Goal: Task Accomplishment & Management: Manage account settings

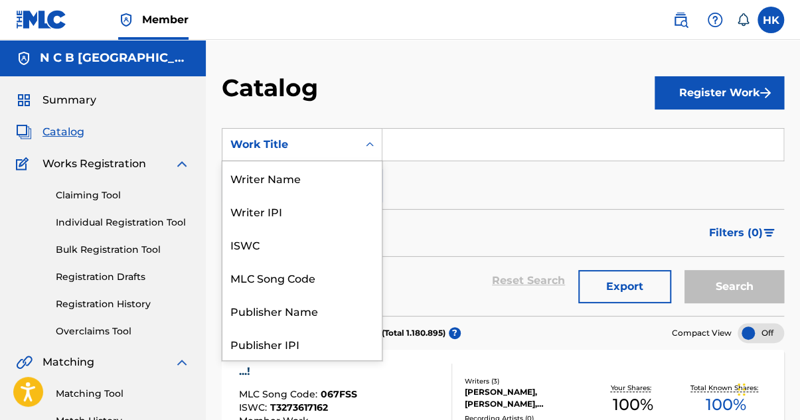
click at [372, 148] on icon "Search Form" at bounding box center [369, 144] width 13 height 13
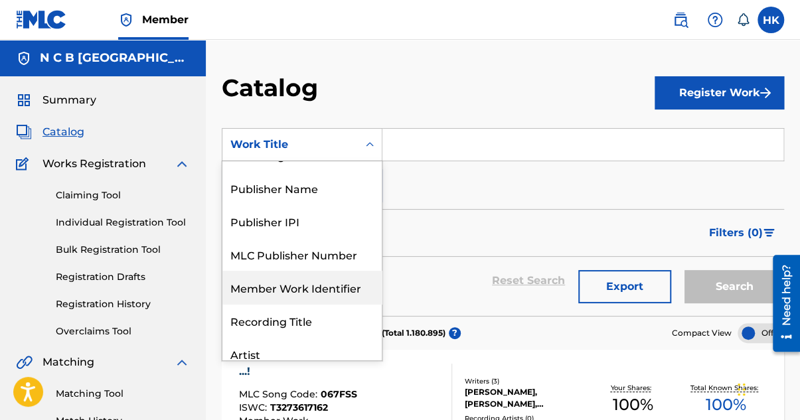
scroll to position [66, 0]
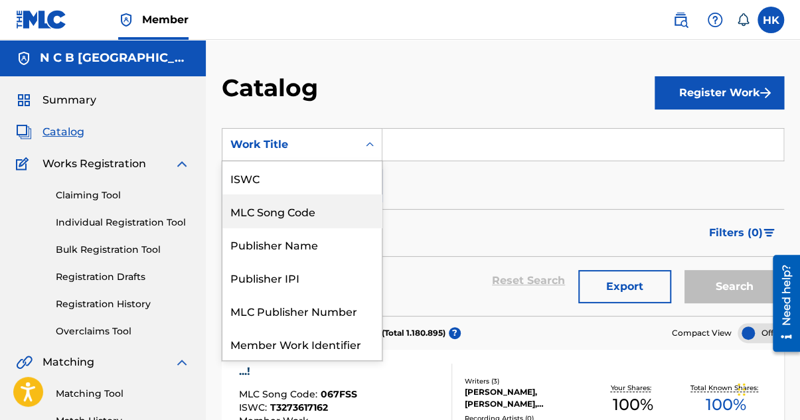
click at [315, 217] on div "MLC Song Code" at bounding box center [301, 210] width 159 height 33
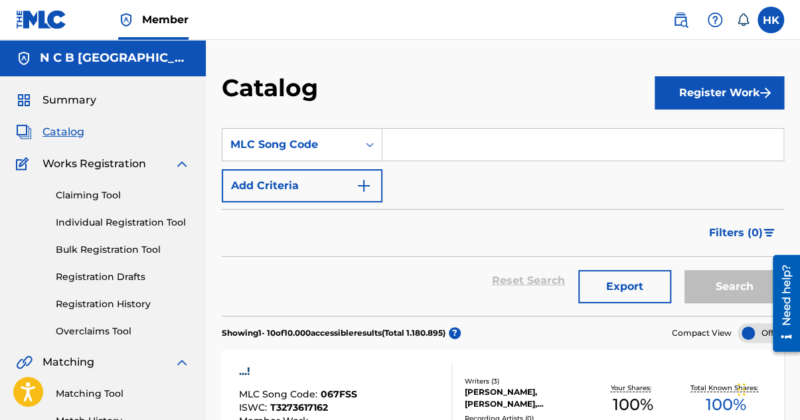
click at [423, 149] on input "Search Form" at bounding box center [582, 145] width 401 height 32
paste input "WB1TMD"
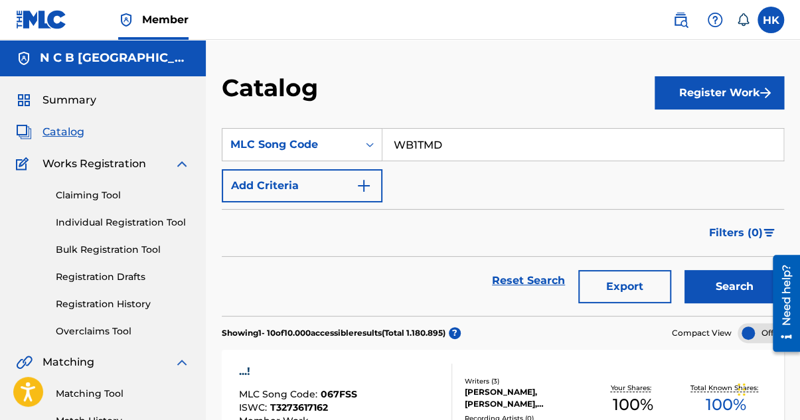
type input "WB1TMD"
click at [684, 270] on button "Search" at bounding box center [734, 286] width 100 height 33
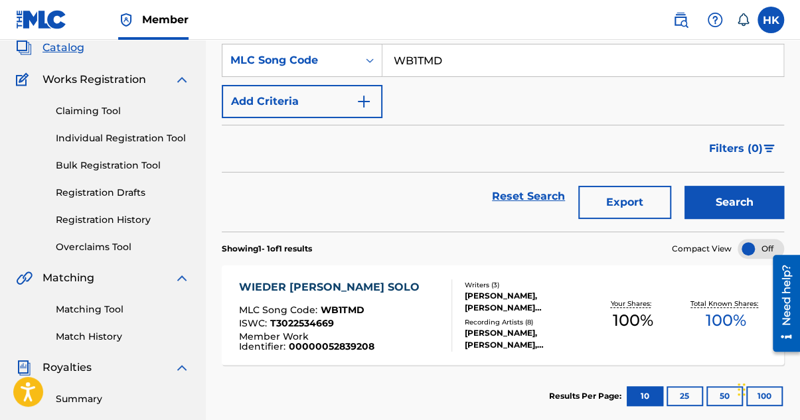
scroll to position [133, 0]
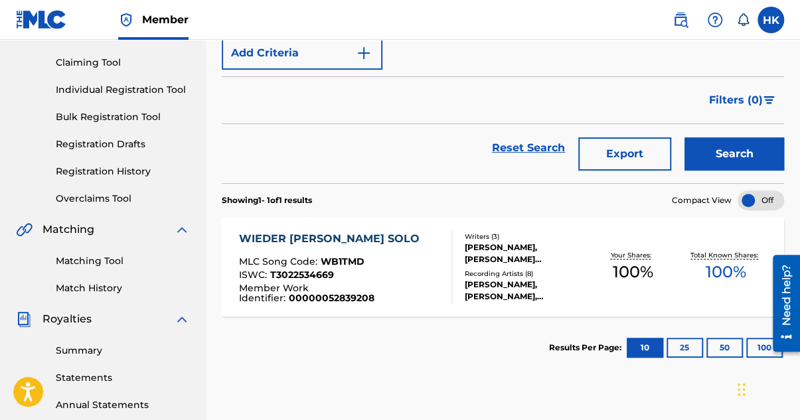
click at [297, 286] on span "Member Work Identifier :" at bounding box center [273, 293] width 70 height 22
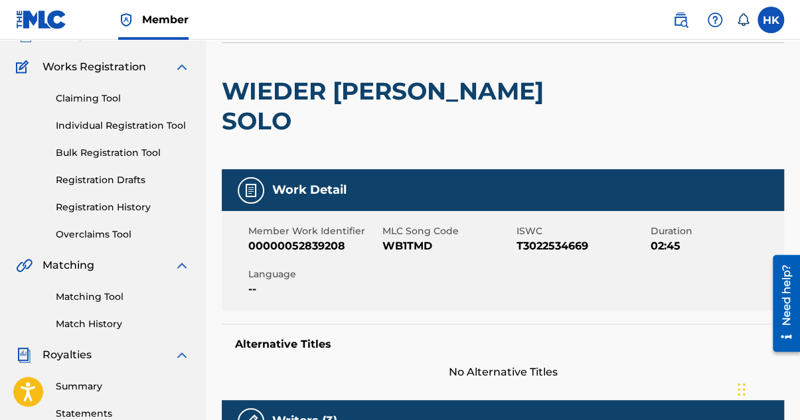
scroll to position [66, 0]
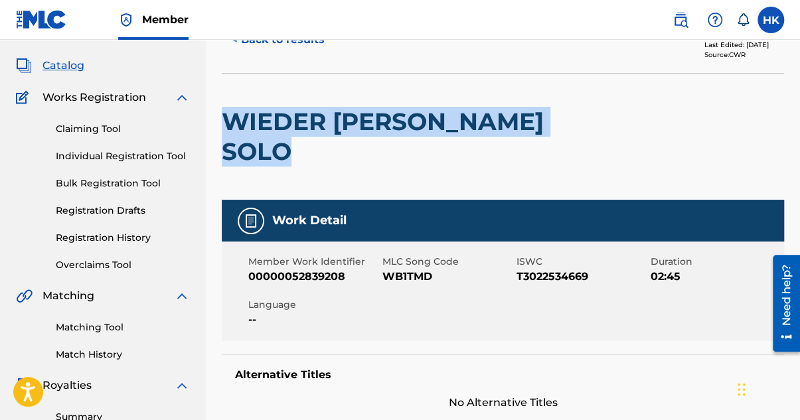
drag, startPoint x: 227, startPoint y: 119, endPoint x: 305, endPoint y: 155, distance: 85.5
click at [305, 155] on h2 "WIEDER [PERSON_NAME] SOLO" at bounding box center [390, 137] width 337 height 60
copy h2 "WIEDER [PERSON_NAME] SOLO"
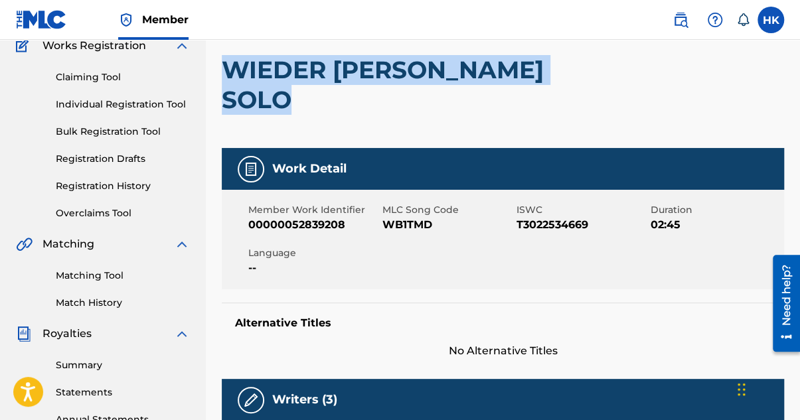
scroll to position [0, 0]
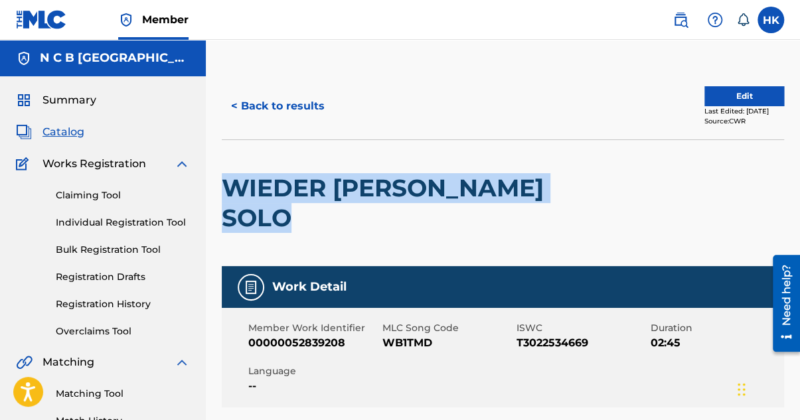
click at [704, 95] on button "Edit" at bounding box center [744, 96] width 80 height 20
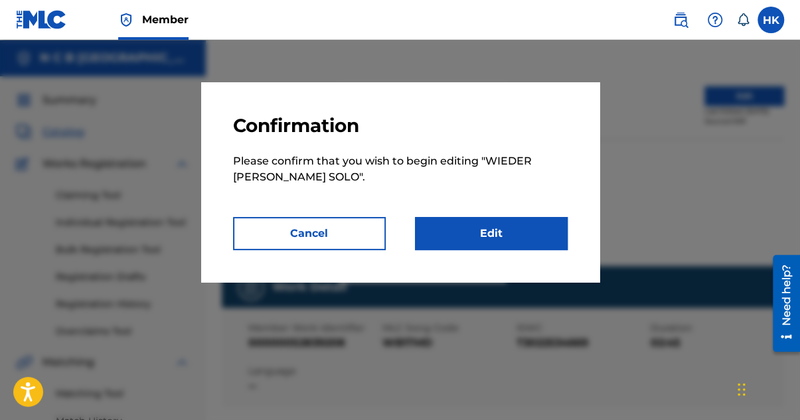
click at [525, 229] on link "Edit" at bounding box center [491, 233] width 153 height 33
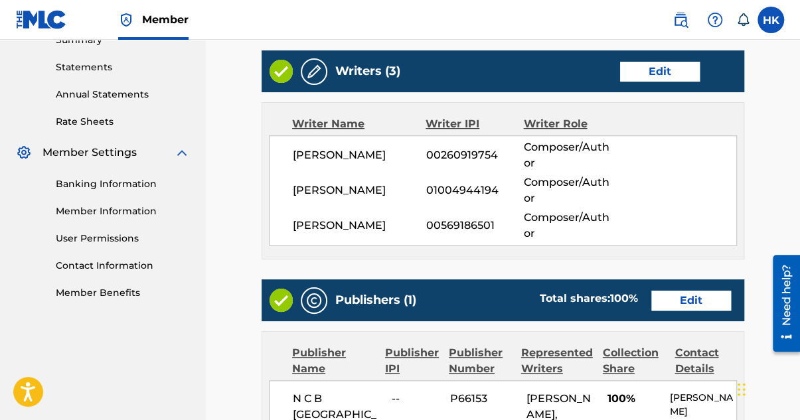
scroll to position [464, 0]
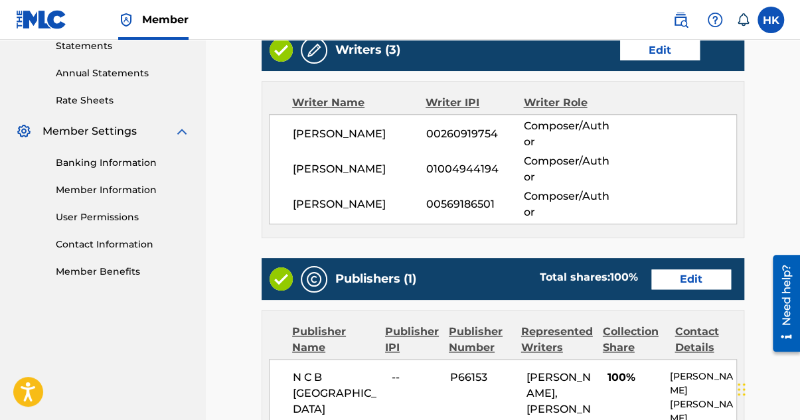
click at [671, 269] on link "Edit" at bounding box center [691, 279] width 80 height 20
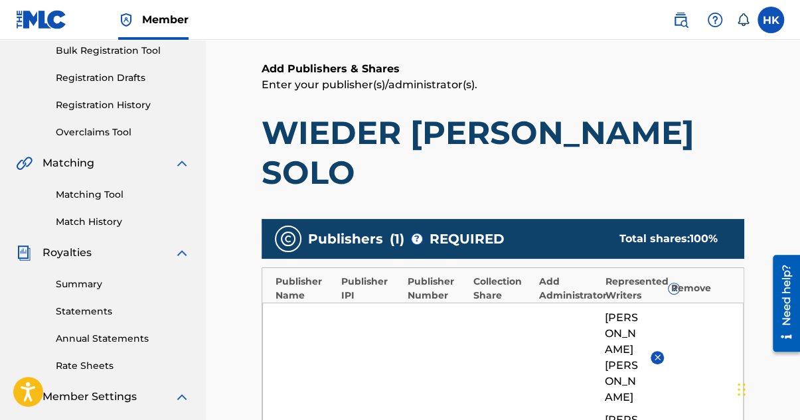
scroll to position [332, 0]
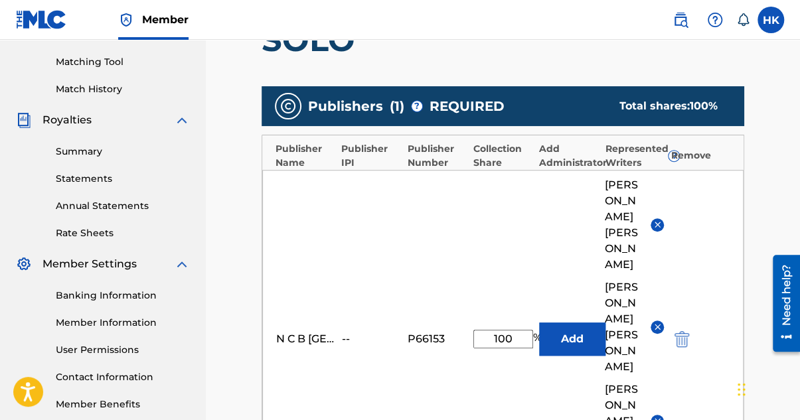
click at [658, 416] on img at bounding box center [657, 421] width 10 height 10
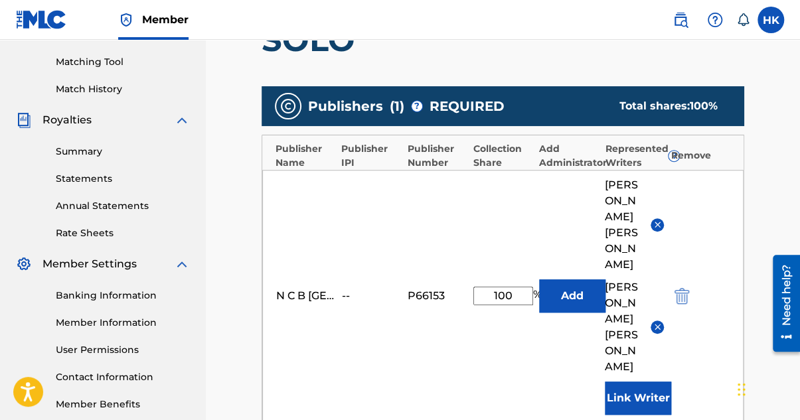
drag, startPoint x: 507, startPoint y: 262, endPoint x: 516, endPoint y: 266, distance: 9.5
click at [512, 287] on input "100" at bounding box center [503, 296] width 60 height 19
type input "1"
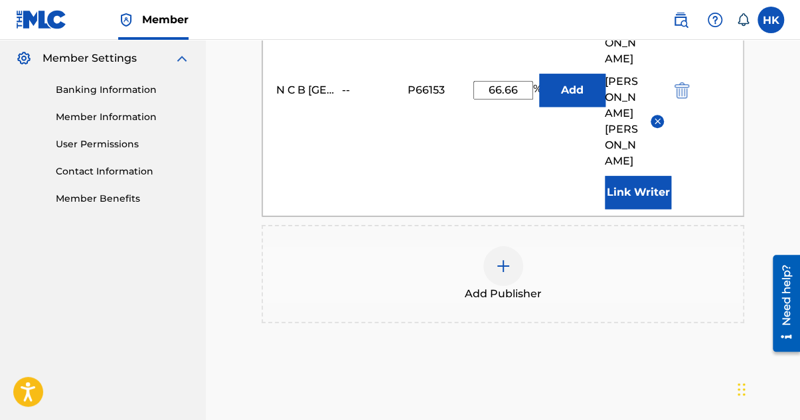
scroll to position [597, 0]
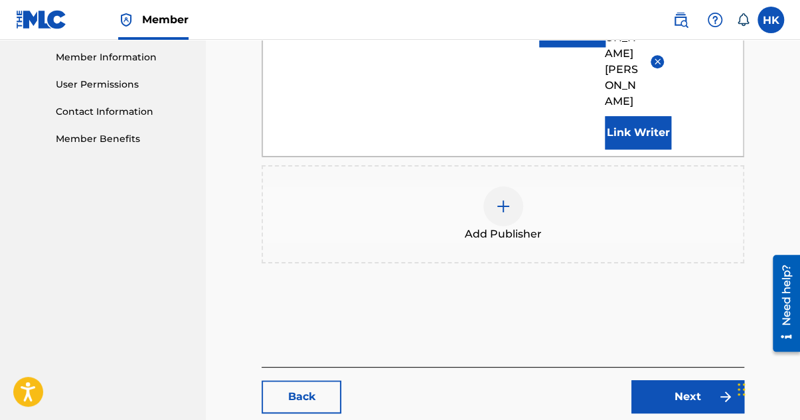
type input "66.66"
click at [681, 380] on link "Next" at bounding box center [687, 396] width 113 height 33
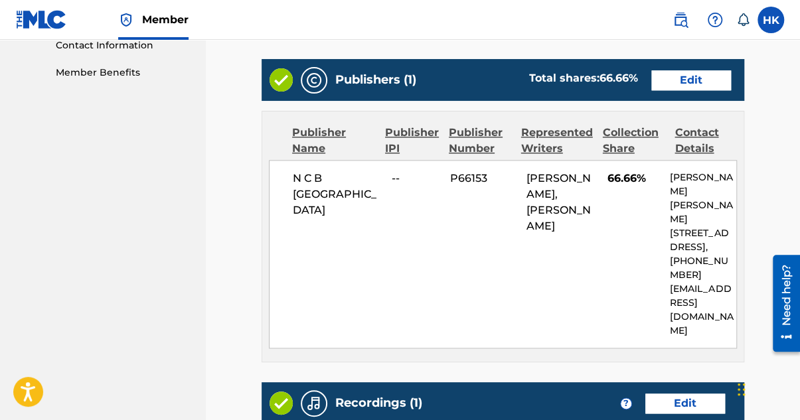
scroll to position [860, 0]
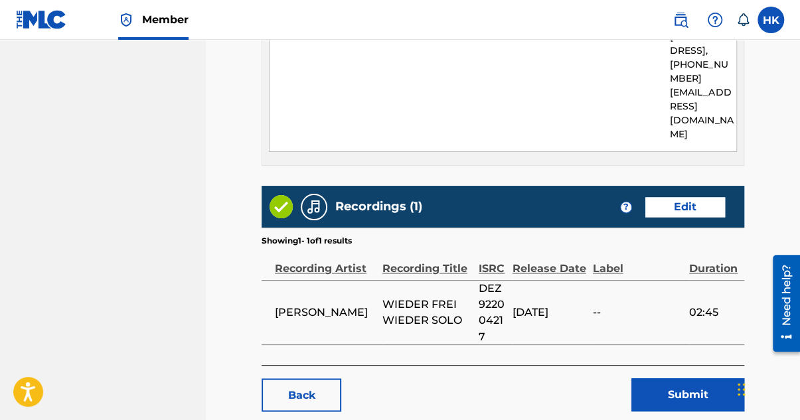
click at [675, 378] on button "Submit" at bounding box center [687, 394] width 113 height 33
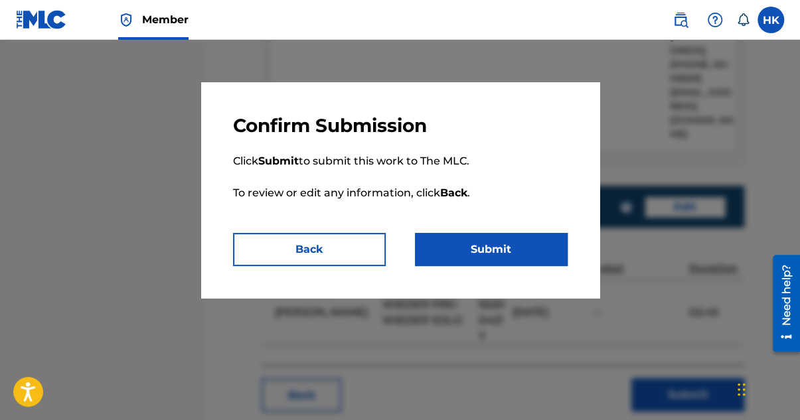
click at [512, 251] on button "Submit" at bounding box center [491, 249] width 153 height 33
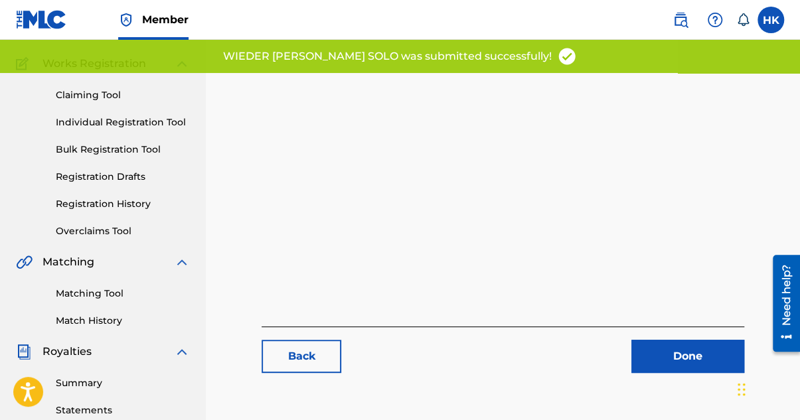
scroll to position [332, 0]
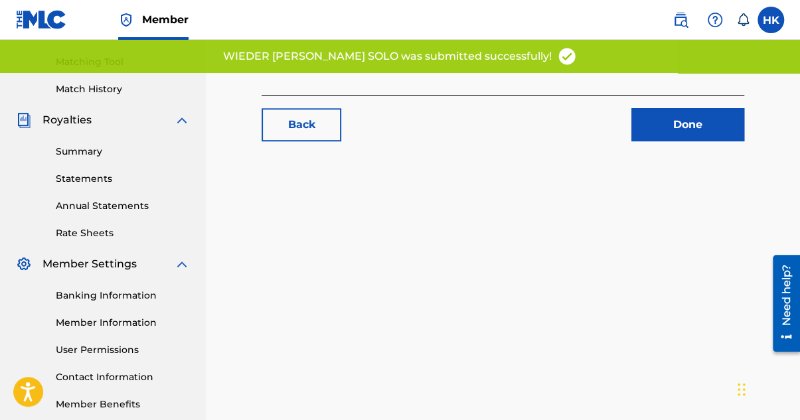
click at [641, 133] on link "Done" at bounding box center [687, 124] width 113 height 33
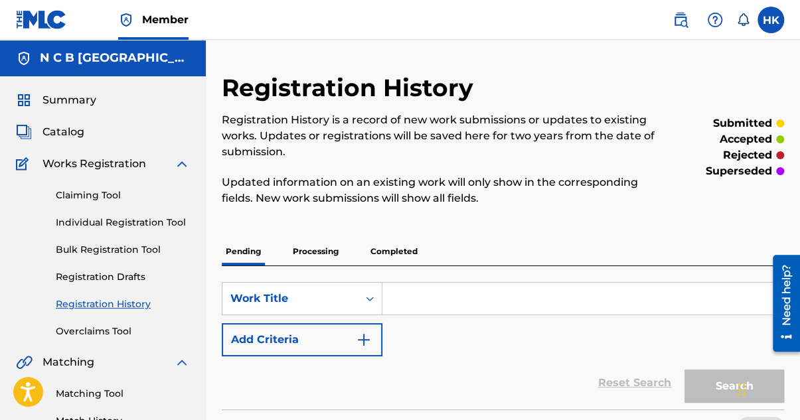
drag, startPoint x: 61, startPoint y: 127, endPoint x: 106, endPoint y: 144, distance: 47.5
click at [61, 127] on span "Catalog" at bounding box center [63, 132] width 42 height 16
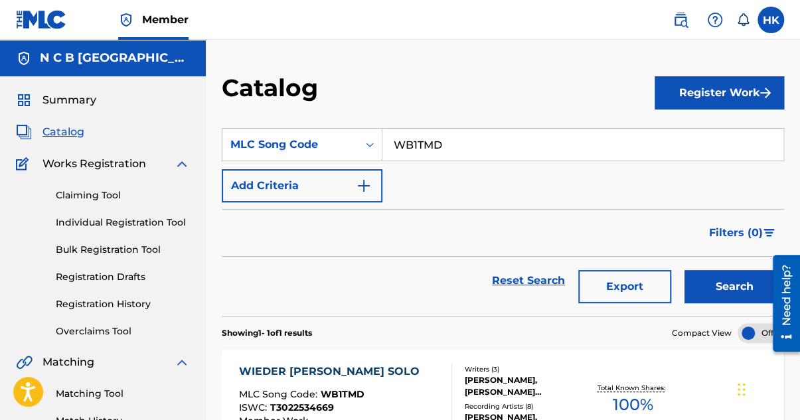
click at [474, 156] on input "WB1TMD" at bounding box center [582, 145] width 401 height 32
click at [366, 147] on icon "Search Form" at bounding box center [369, 144] width 13 height 13
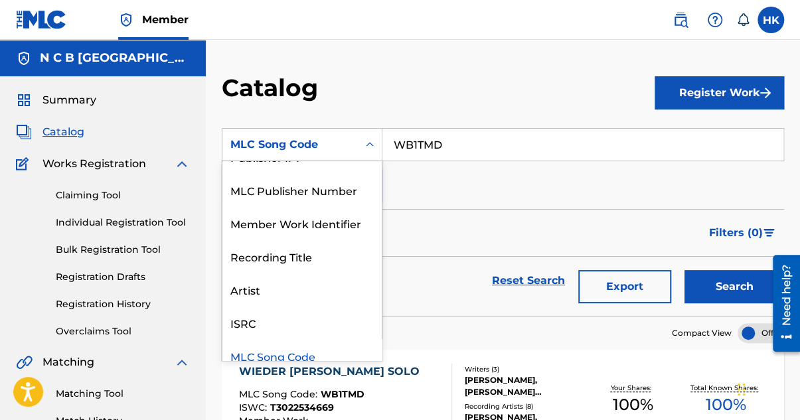
scroll to position [199, 0]
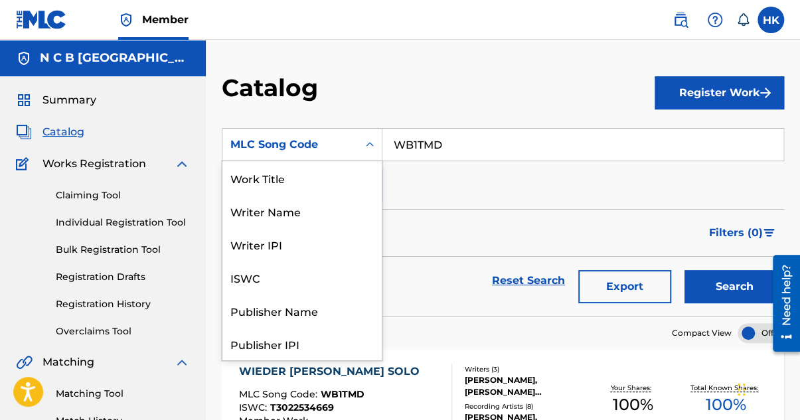
click at [366, 148] on icon "Search Form" at bounding box center [369, 144] width 13 height 13
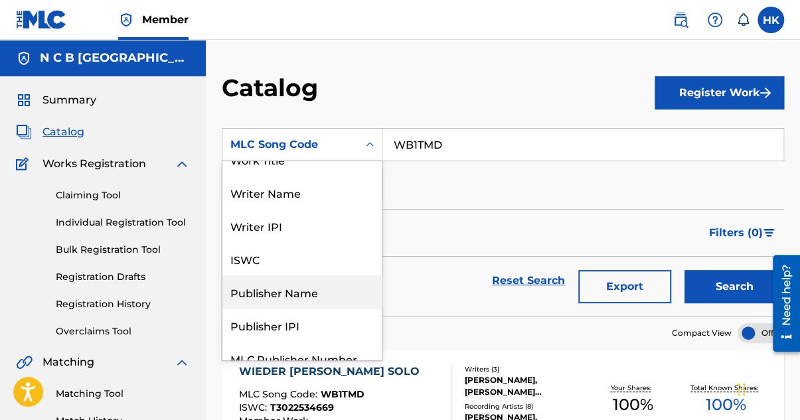
scroll to position [0, 0]
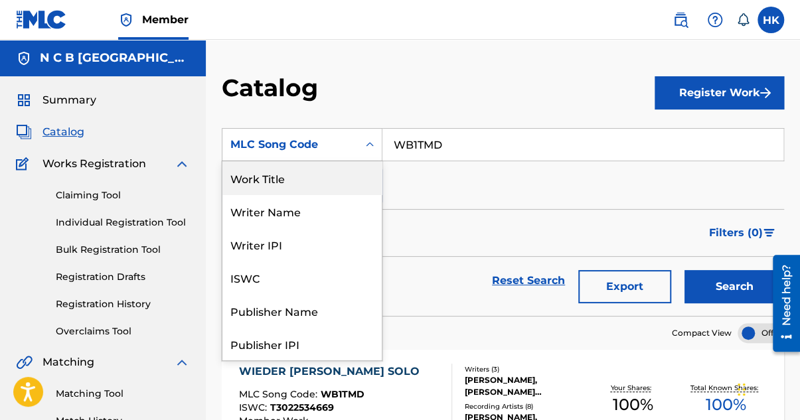
click at [311, 178] on div "Work Title" at bounding box center [301, 177] width 159 height 33
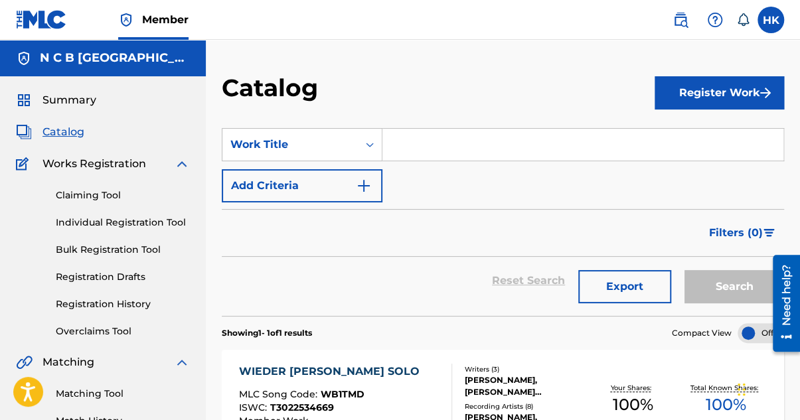
click at [466, 147] on input "Search Form" at bounding box center [582, 145] width 401 height 32
paste input "DANCING"
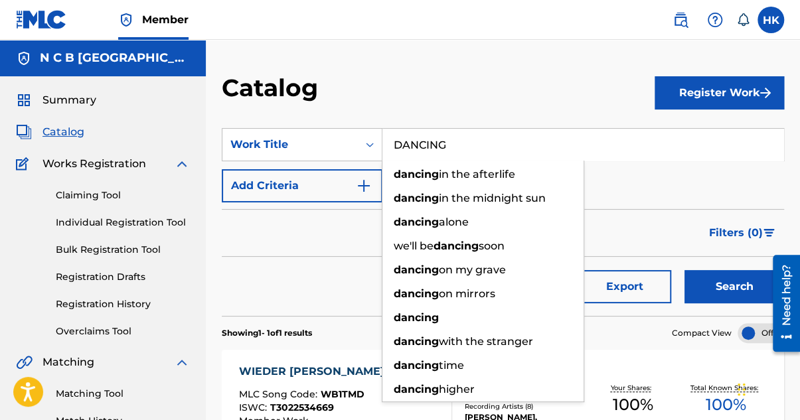
type input "DANCING"
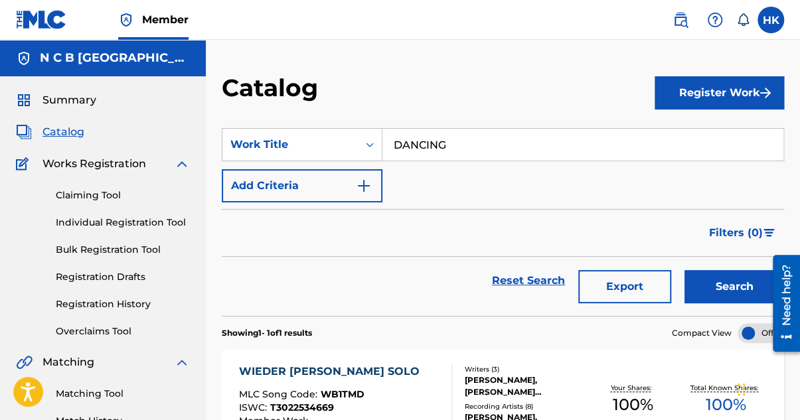
click at [362, 181] on img "Search Form" at bounding box center [364, 186] width 16 height 16
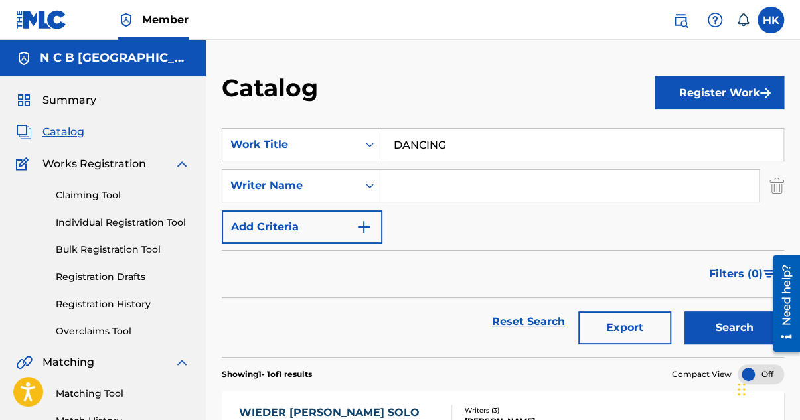
click at [406, 182] on input "Search Form" at bounding box center [570, 186] width 376 height 32
type input "eriksrud"
click at [684, 311] on button "Search" at bounding box center [734, 327] width 100 height 33
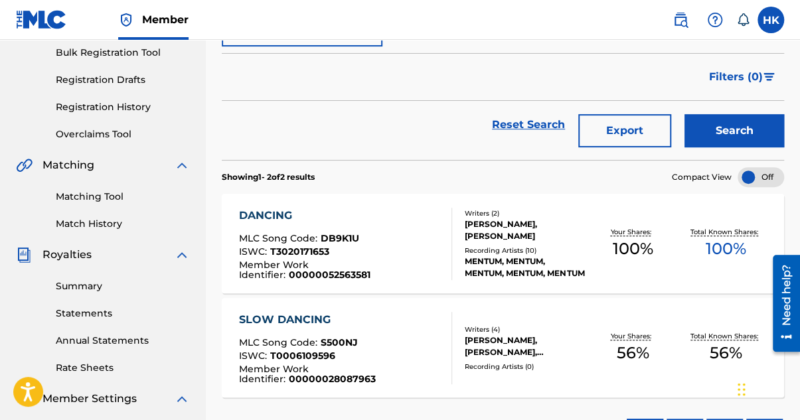
scroll to position [199, 0]
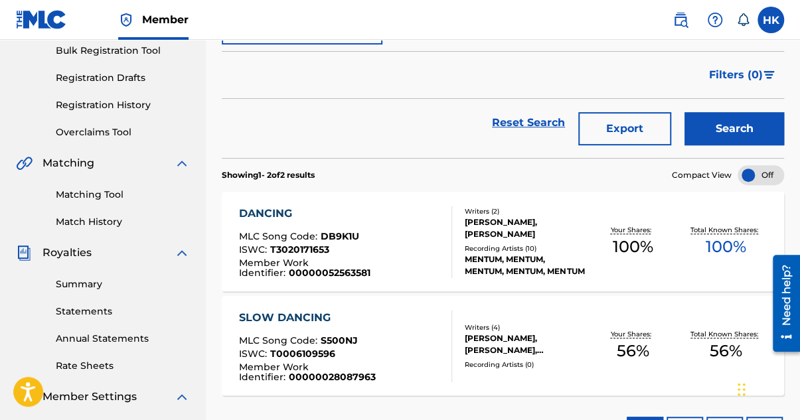
click at [372, 245] on div "MLC Song Code : DB9K1U" at bounding box center [339, 238] width 202 height 13
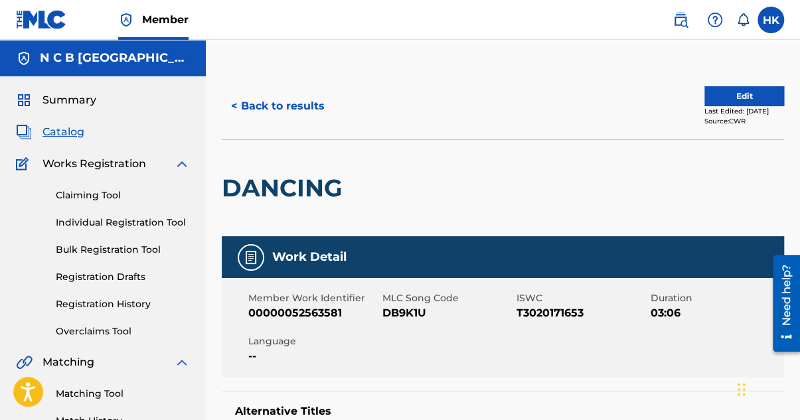
click at [735, 99] on button "Edit" at bounding box center [744, 96] width 80 height 20
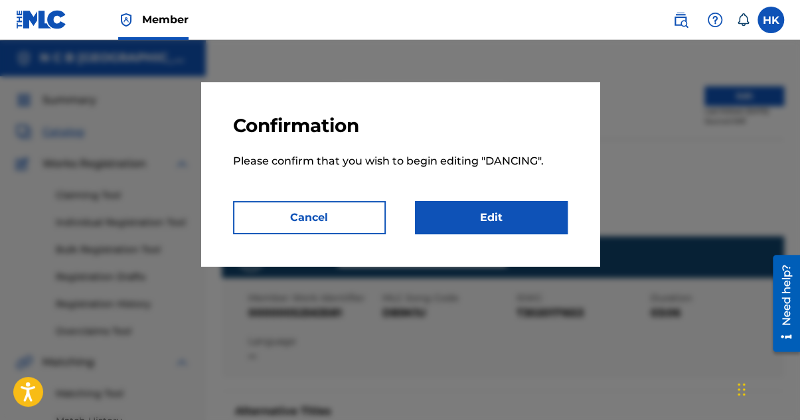
click at [537, 209] on link "Edit" at bounding box center [491, 217] width 153 height 33
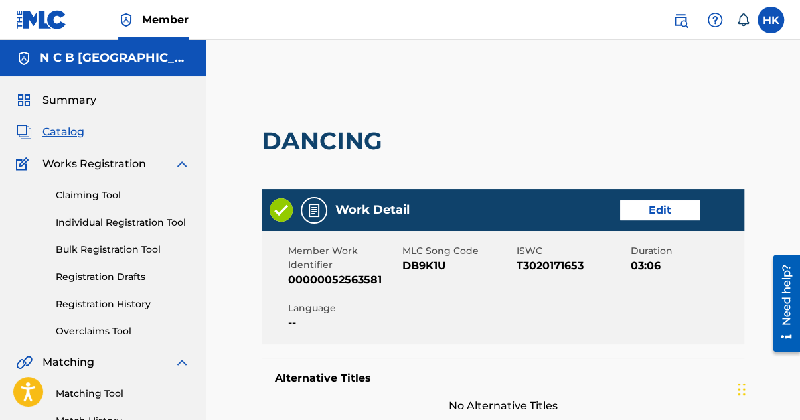
click at [640, 212] on link "Edit" at bounding box center [660, 210] width 80 height 20
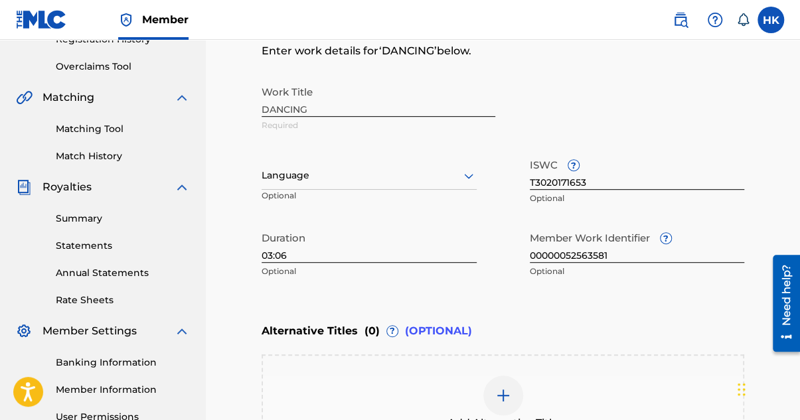
scroll to position [265, 0]
drag, startPoint x: 531, startPoint y: 250, endPoint x: 607, endPoint y: 250, distance: 76.3
click at [607, 250] on input "00000052563581" at bounding box center [637, 243] width 215 height 38
paste input "70688729"
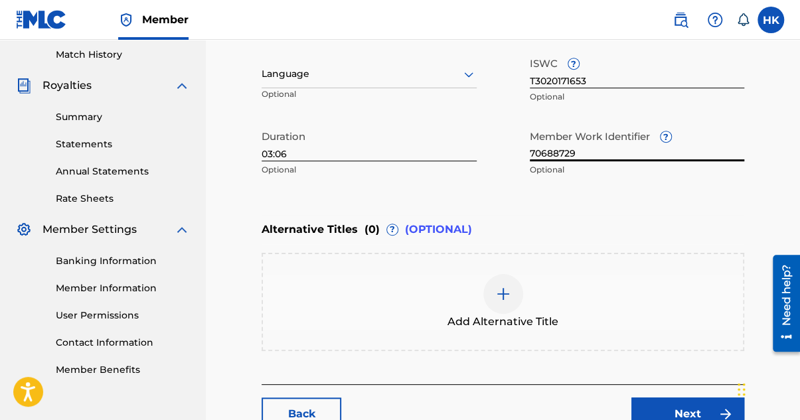
scroll to position [460, 0]
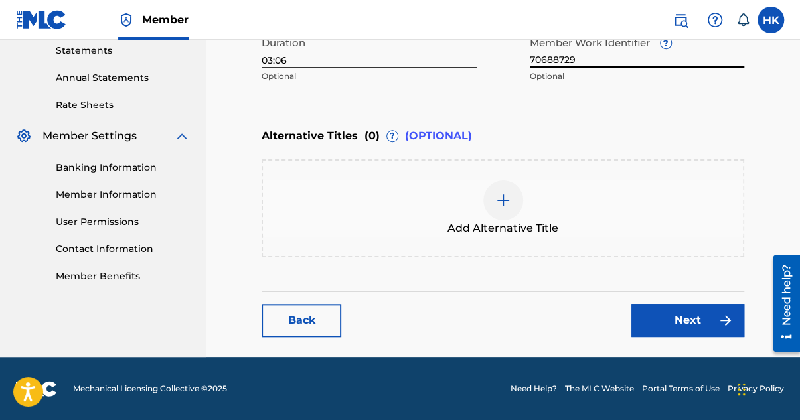
type input "70688729"
click at [662, 324] on link "Next" at bounding box center [687, 320] width 113 height 33
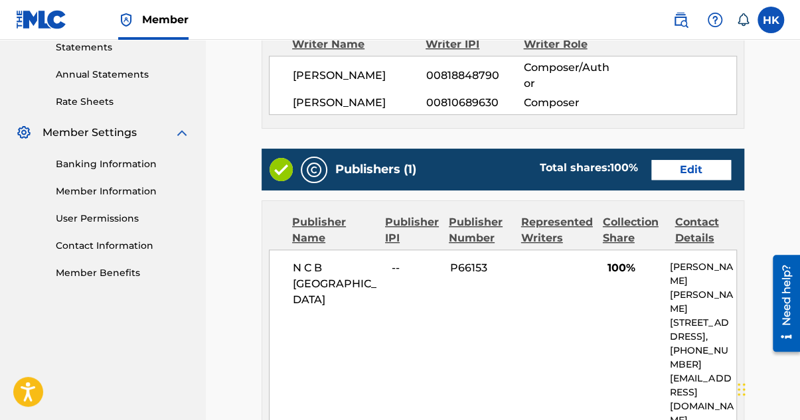
scroll to position [464, 0]
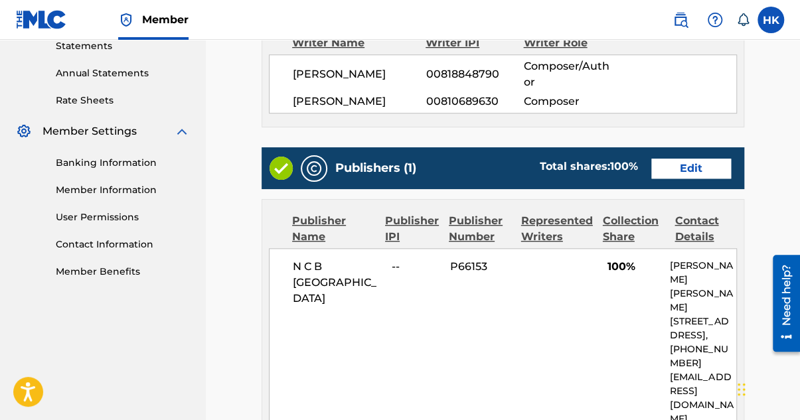
click at [689, 173] on link "Edit" at bounding box center [691, 169] width 80 height 20
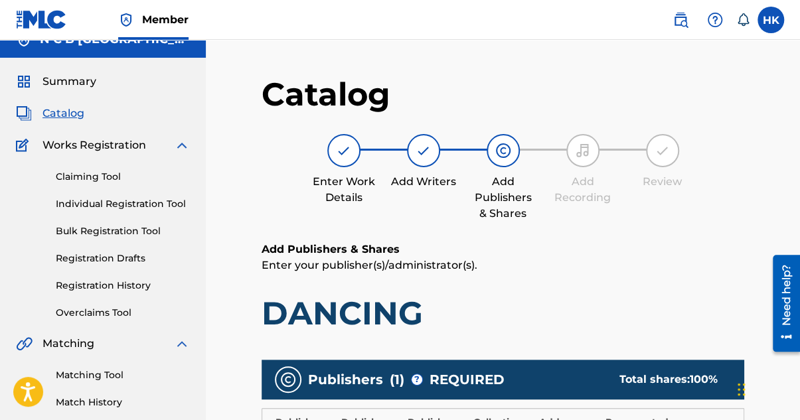
scroll to position [265, 0]
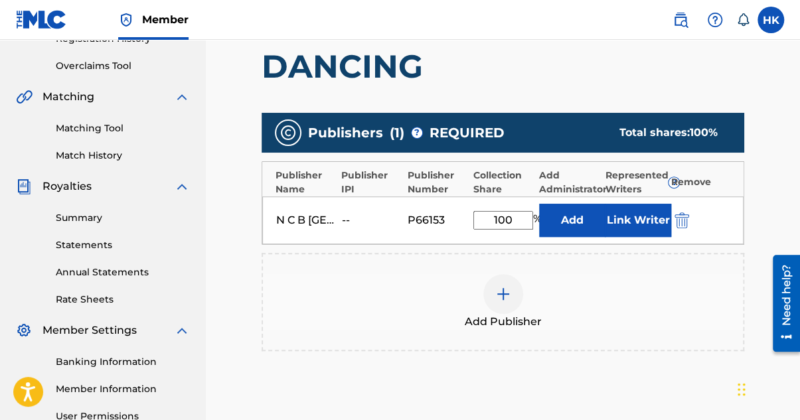
click at [521, 221] on input "100" at bounding box center [503, 220] width 60 height 19
type input "1"
type input "60"
click at [630, 214] on button "Link Writer" at bounding box center [638, 220] width 66 height 33
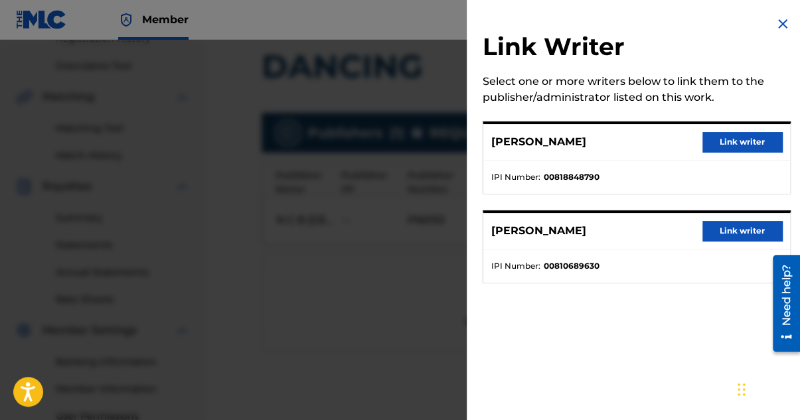
click at [729, 235] on button "Link writer" at bounding box center [742, 231] width 80 height 20
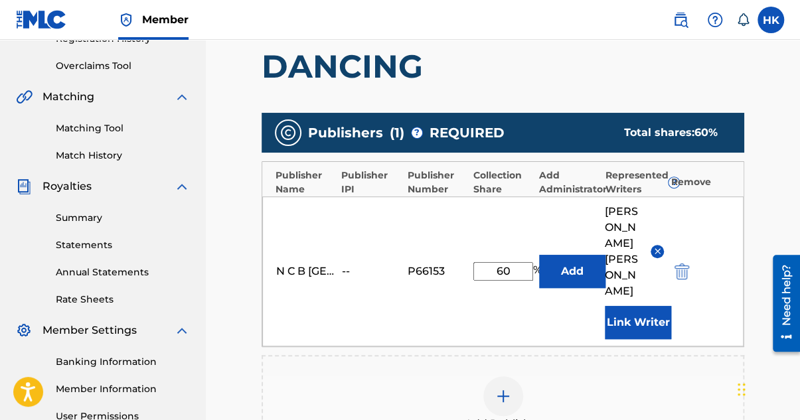
click at [630, 306] on button "Link Writer" at bounding box center [638, 322] width 66 height 33
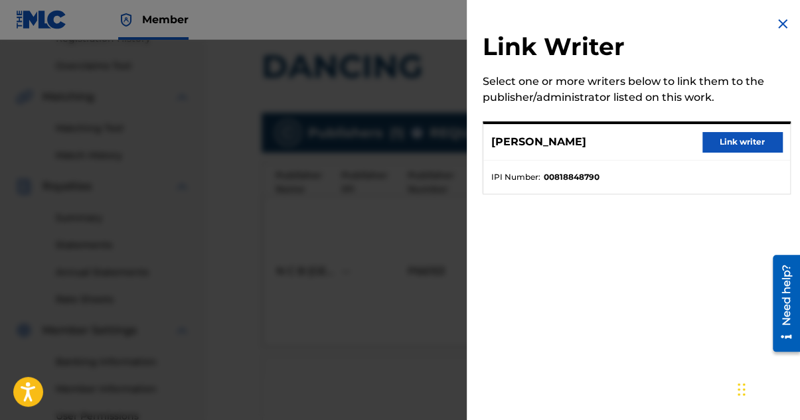
click at [715, 139] on button "Link writer" at bounding box center [742, 142] width 80 height 20
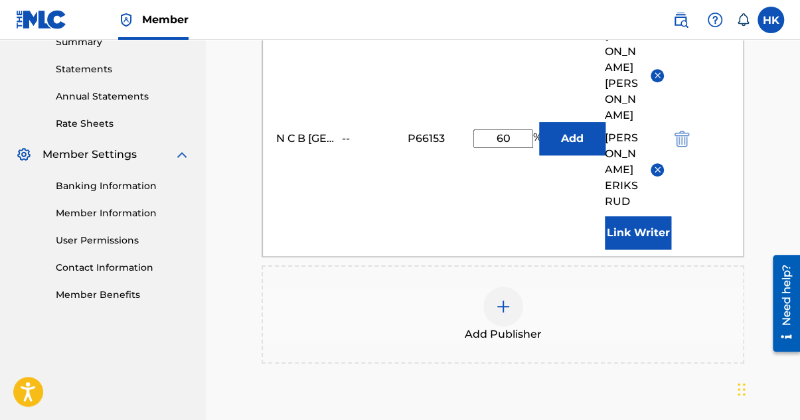
scroll to position [531, 0]
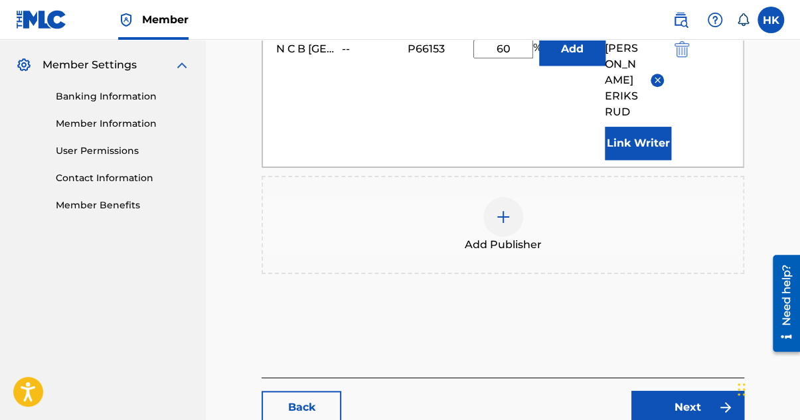
click at [674, 391] on link "Next" at bounding box center [687, 407] width 113 height 33
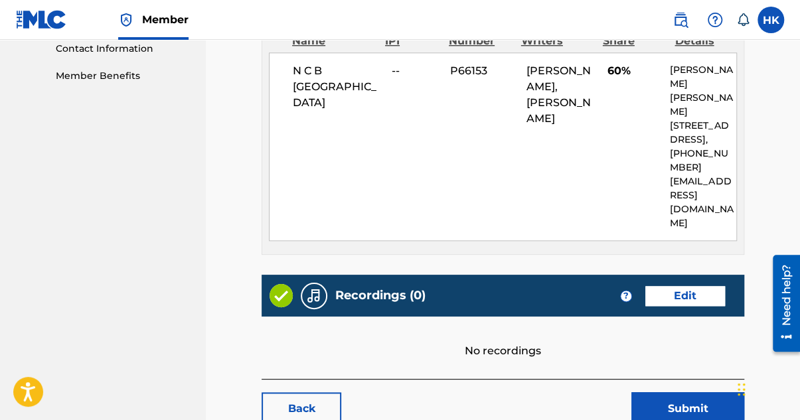
scroll to position [705, 0]
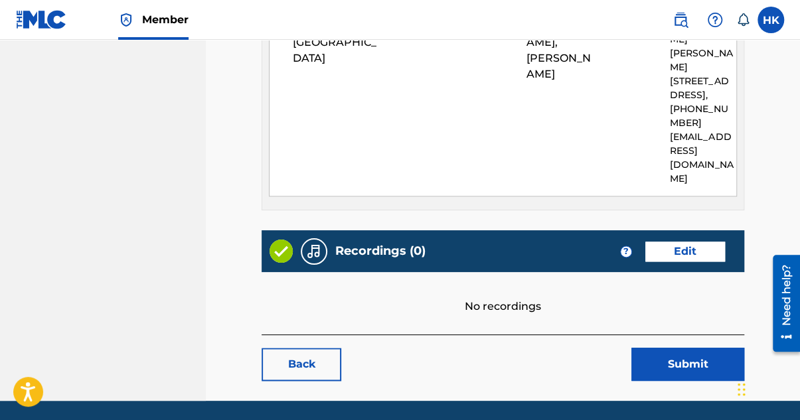
click at [700, 348] on button "Submit" at bounding box center [687, 364] width 113 height 33
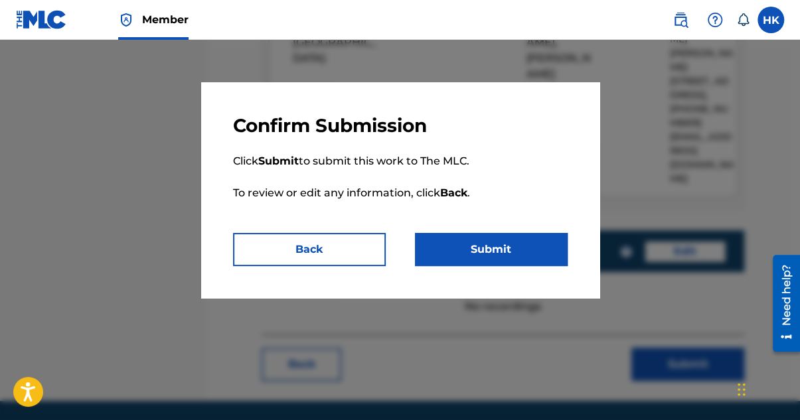
click at [526, 258] on button "Submit" at bounding box center [491, 249] width 153 height 33
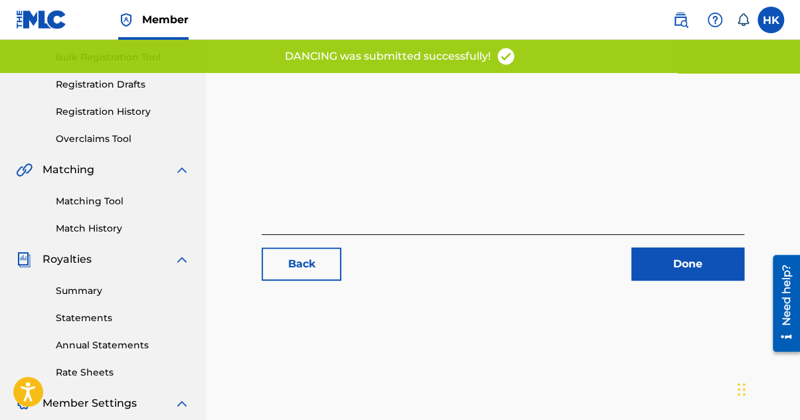
scroll to position [265, 0]
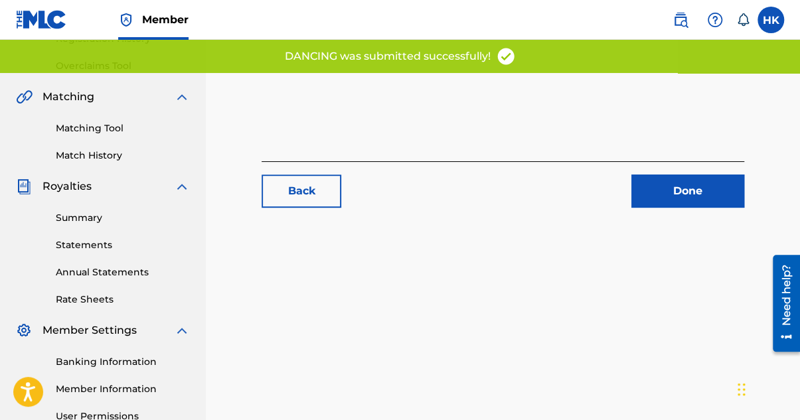
click at [665, 194] on link "Done" at bounding box center [687, 191] width 113 height 33
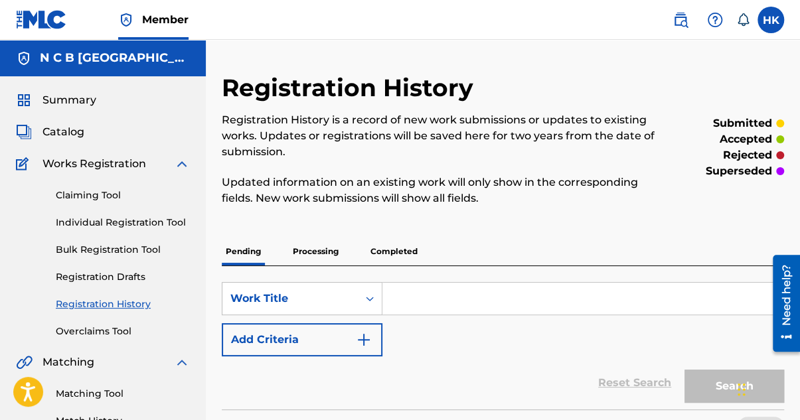
click at [65, 135] on span "Catalog" at bounding box center [63, 132] width 42 height 16
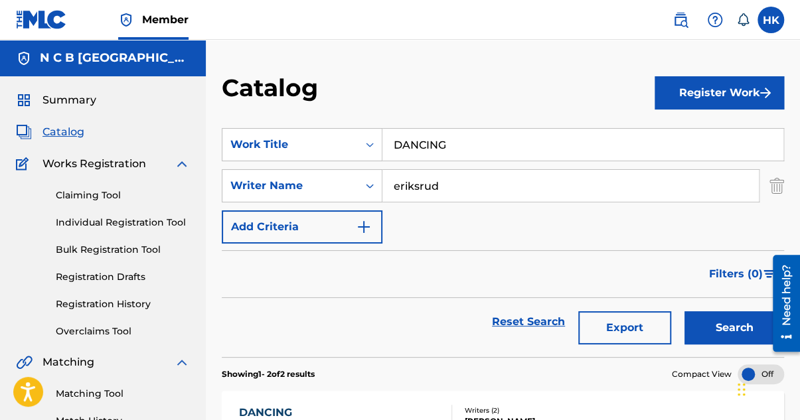
click at [781, 184] on img "Search Form" at bounding box center [776, 185] width 15 height 33
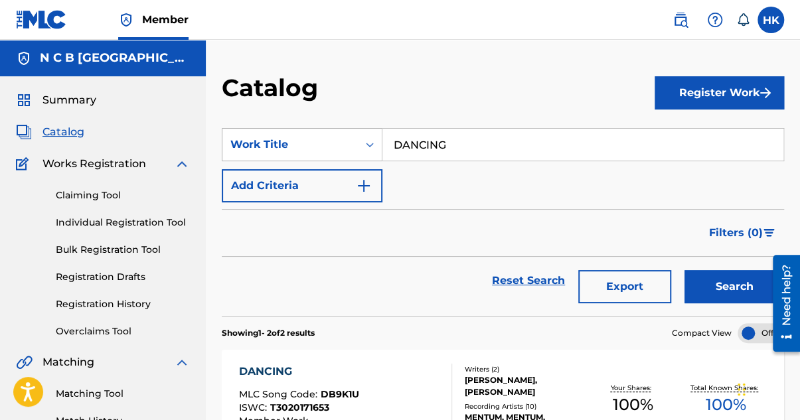
click at [369, 143] on icon "Search Form" at bounding box center [369, 144] width 13 height 13
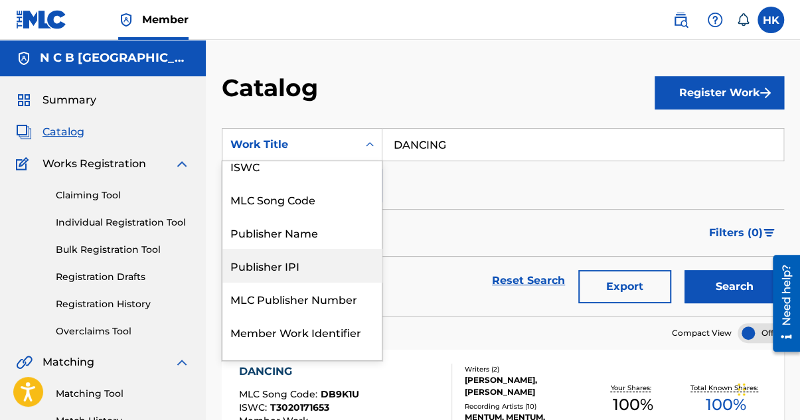
scroll to position [66, 0]
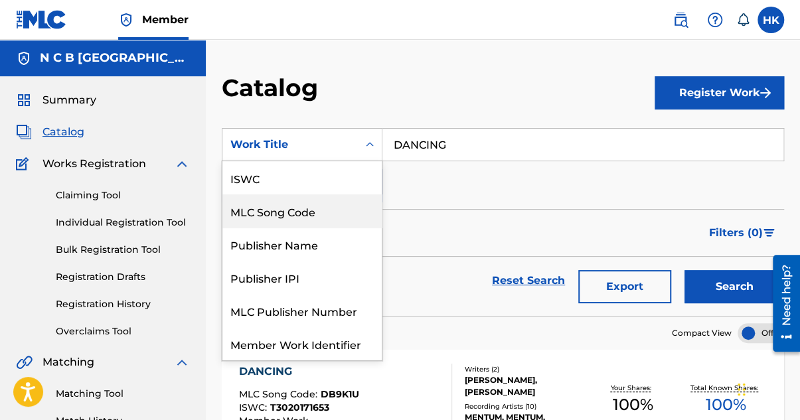
click at [334, 210] on div "MLC Song Code" at bounding box center [301, 210] width 159 height 33
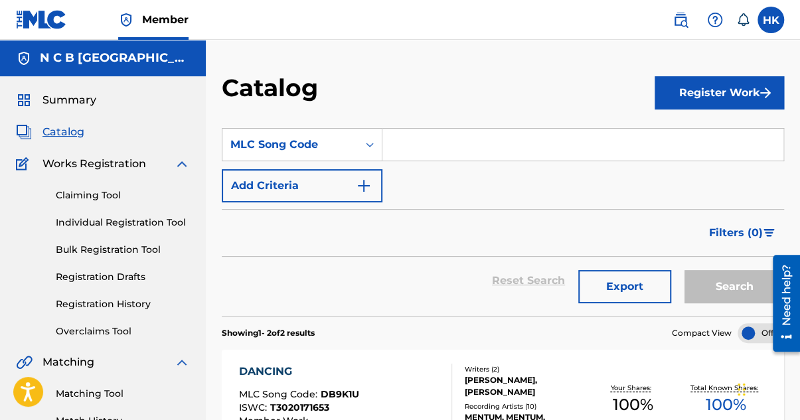
click at [422, 145] on input "Search Form" at bounding box center [582, 145] width 401 height 32
paste input "J3686U"
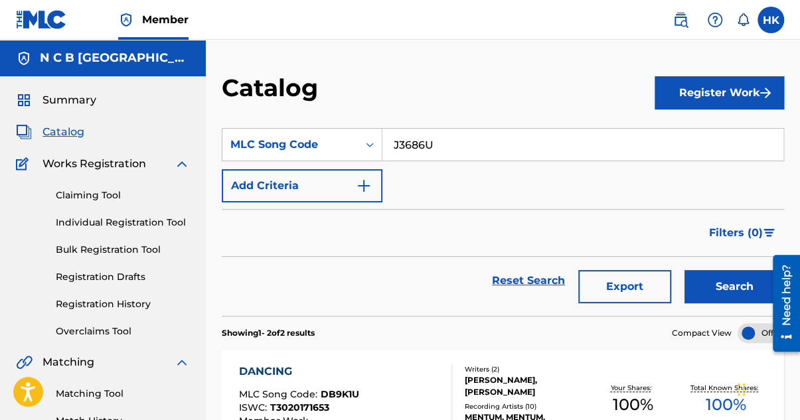
type input "J3686U"
click at [684, 270] on button "Search" at bounding box center [734, 286] width 100 height 33
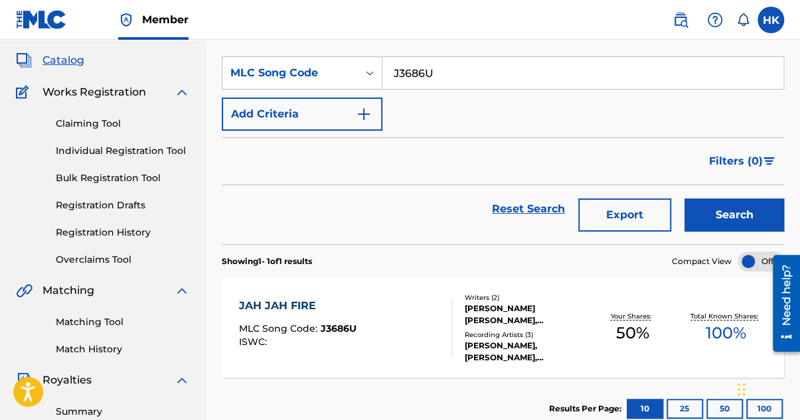
scroll to position [133, 0]
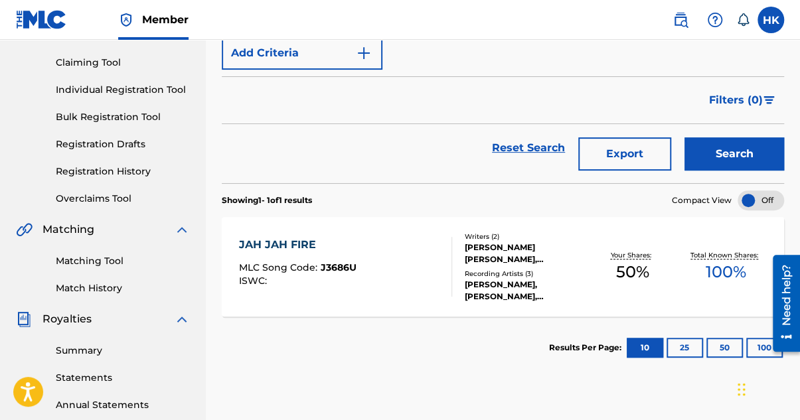
click at [478, 275] on div "Recording Artists ( 3 )" at bounding box center [524, 274] width 121 height 10
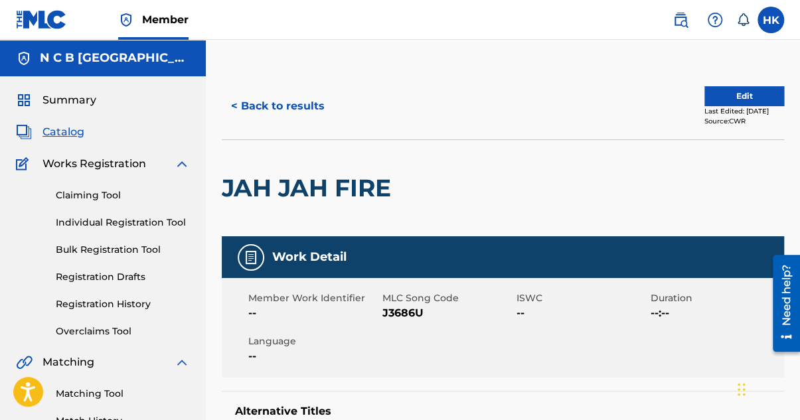
click at [232, 104] on button "< Back to results" at bounding box center [278, 106] width 112 height 33
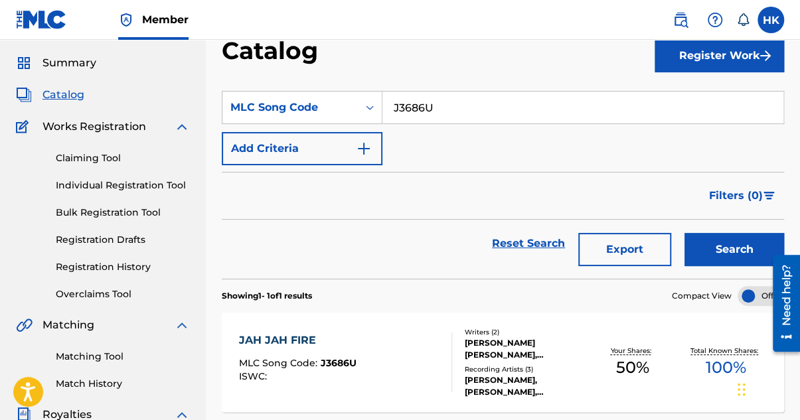
scroll to position [66, 0]
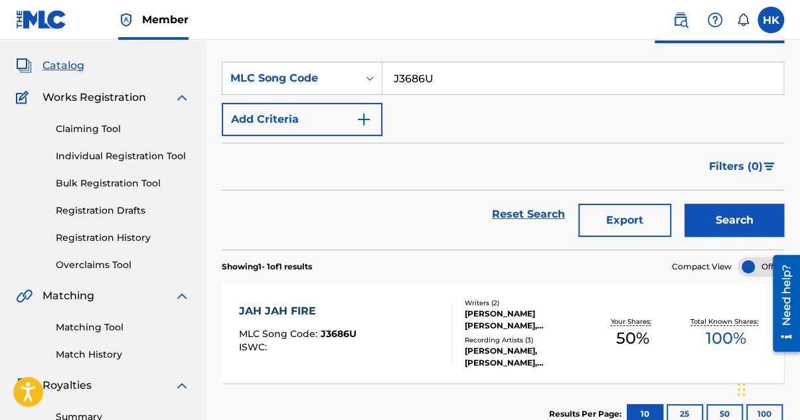
click at [97, 236] on link "Registration History" at bounding box center [123, 238] width 134 height 14
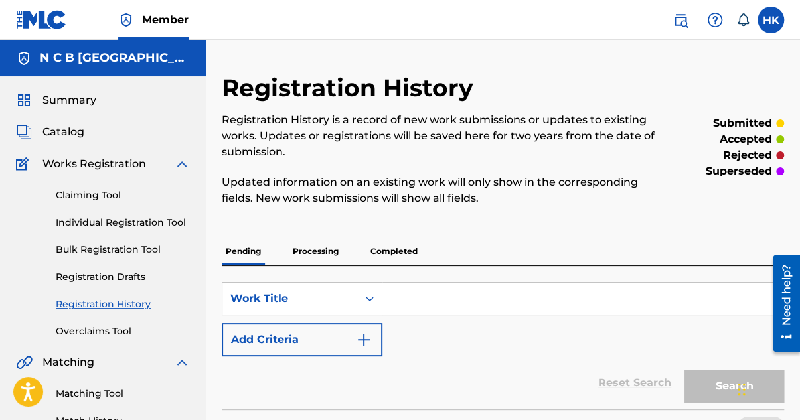
click at [72, 128] on span "Catalog" at bounding box center [63, 132] width 42 height 16
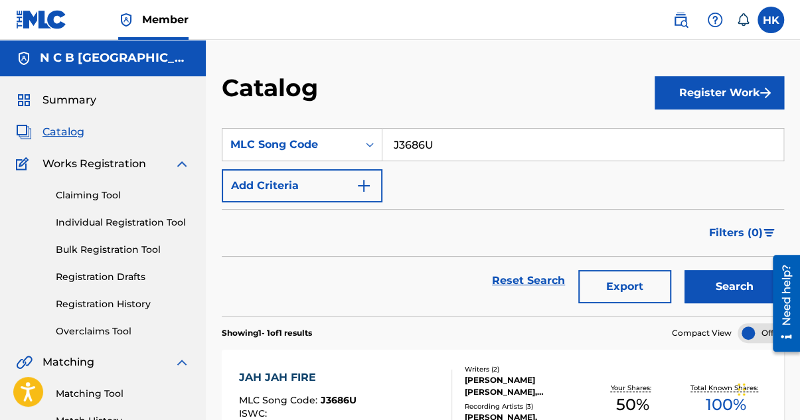
click at [439, 143] on input "J3686U" at bounding box center [582, 145] width 401 height 32
type input "J"
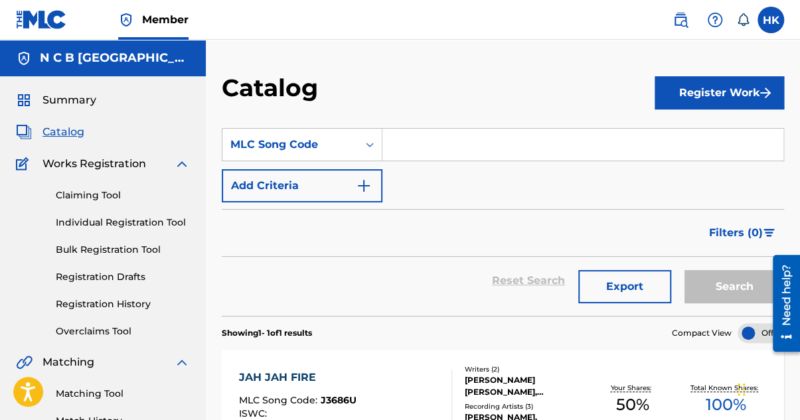
paste input "D7913J"
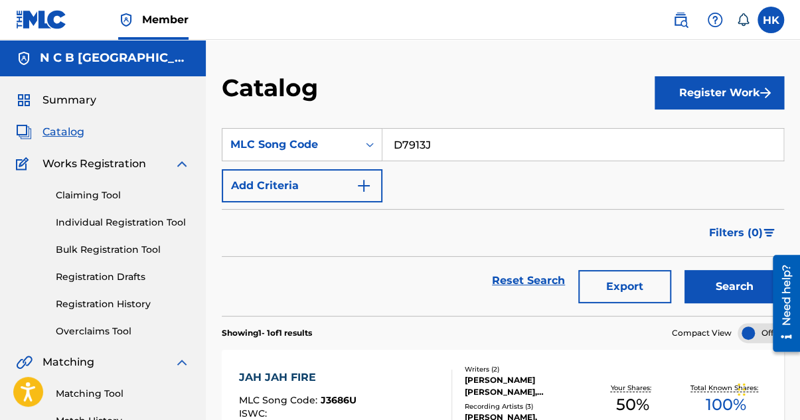
type input "D7913J"
click at [684, 270] on button "Search" at bounding box center [734, 286] width 100 height 33
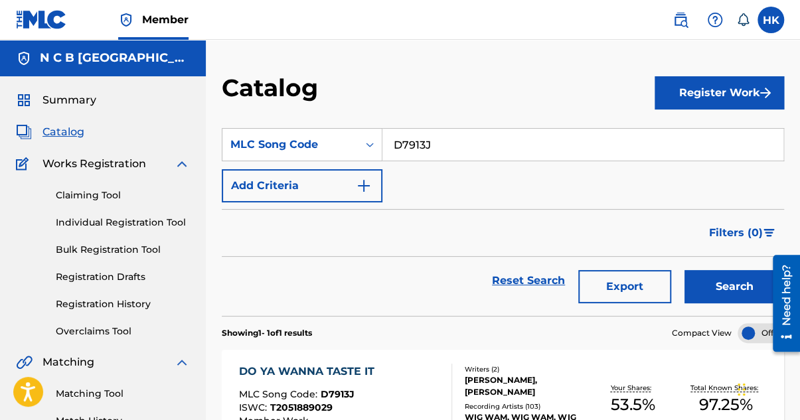
click at [347, 373] on div "DO YA WANNA TASTE IT" at bounding box center [339, 372] width 202 height 16
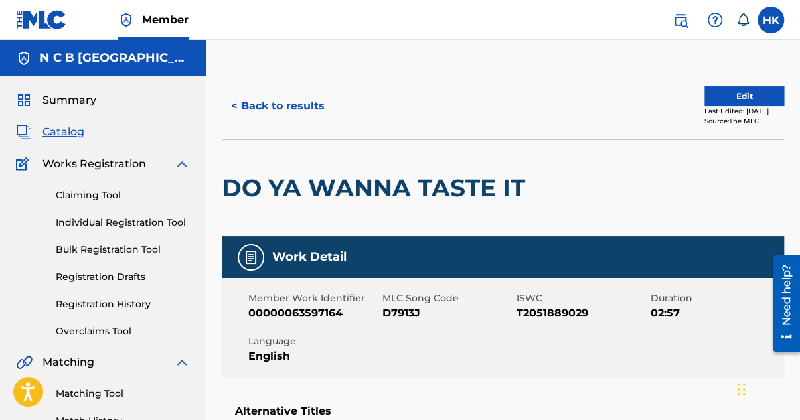
click at [736, 93] on button "Edit" at bounding box center [744, 96] width 80 height 20
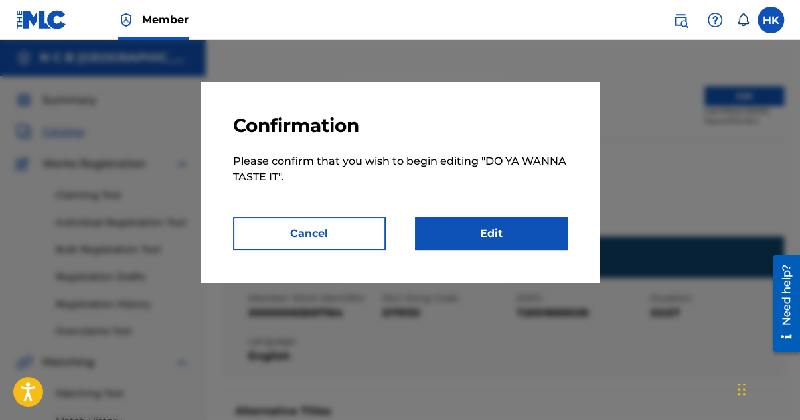
click at [490, 242] on link "Edit" at bounding box center [491, 233] width 153 height 33
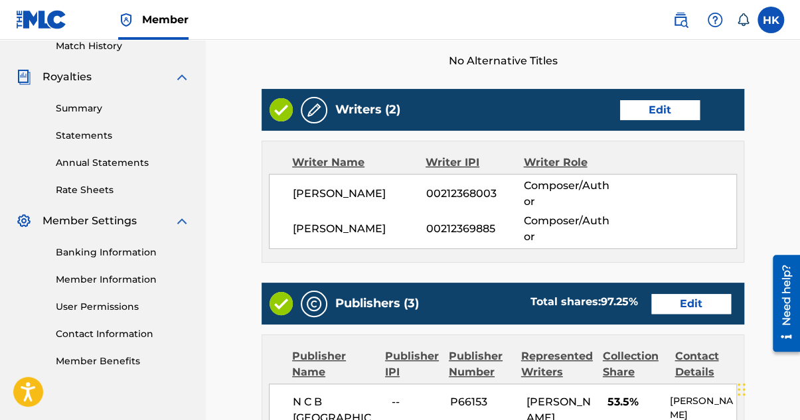
scroll to position [464, 0]
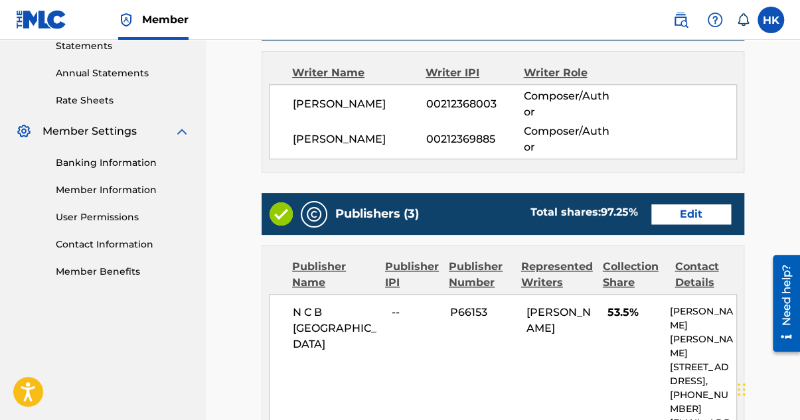
click at [679, 210] on link "Edit" at bounding box center [691, 214] width 80 height 20
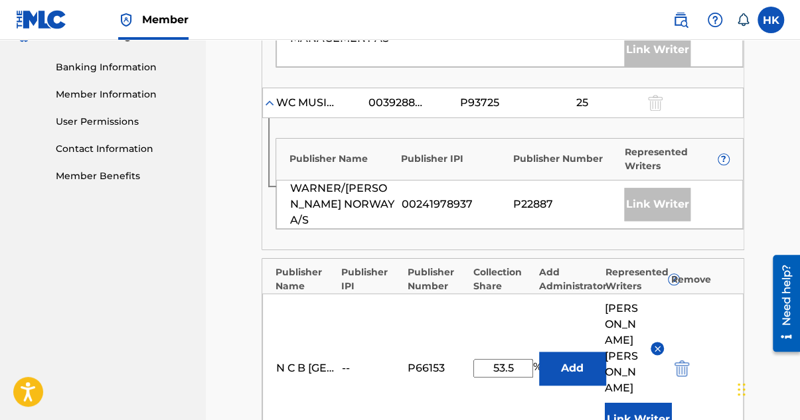
scroll to position [597, 0]
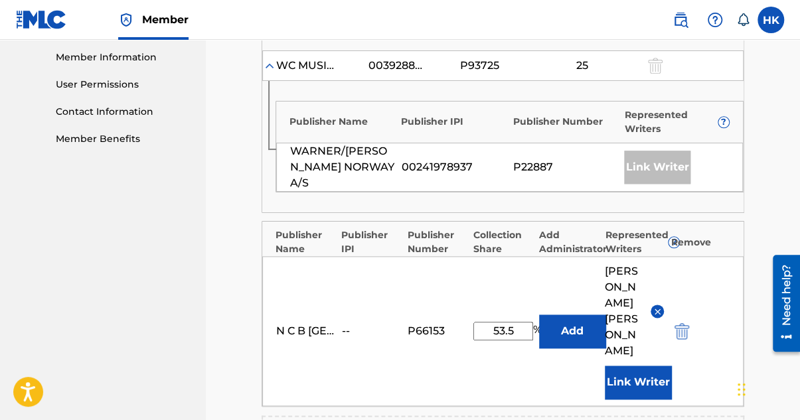
click at [518, 322] on input "53.5" at bounding box center [503, 331] width 60 height 19
type input "5"
type input "25"
click at [659, 307] on img at bounding box center [657, 312] width 10 height 10
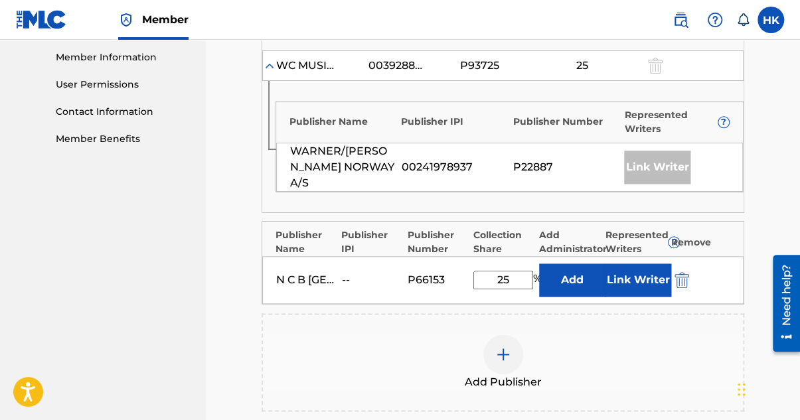
click at [654, 263] on button "Link Writer" at bounding box center [638, 279] width 66 height 33
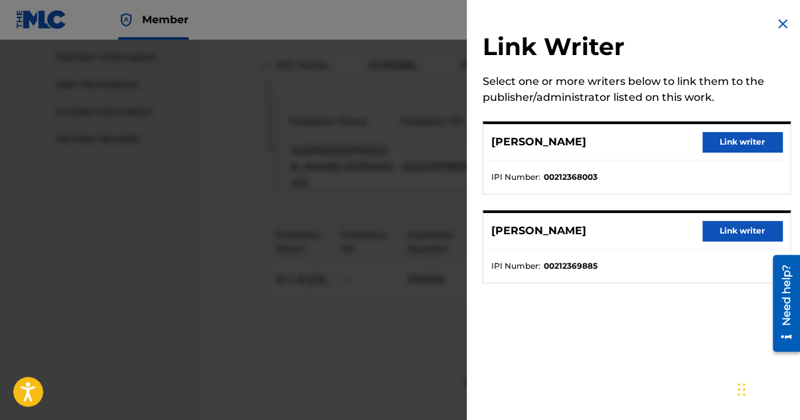
click at [727, 145] on button "Link writer" at bounding box center [742, 142] width 80 height 20
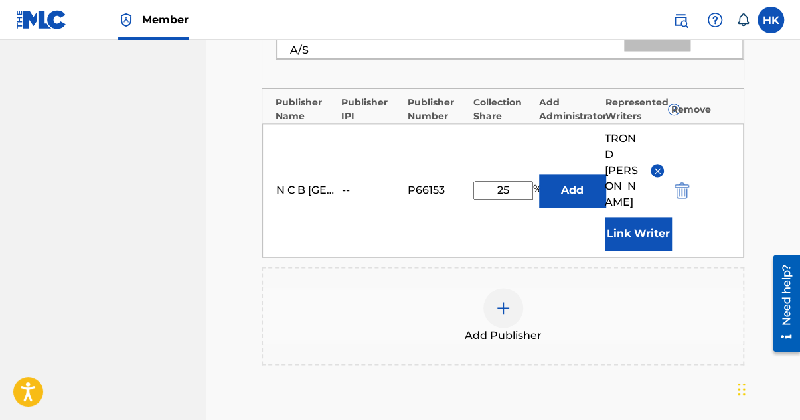
scroll to position [873, 0]
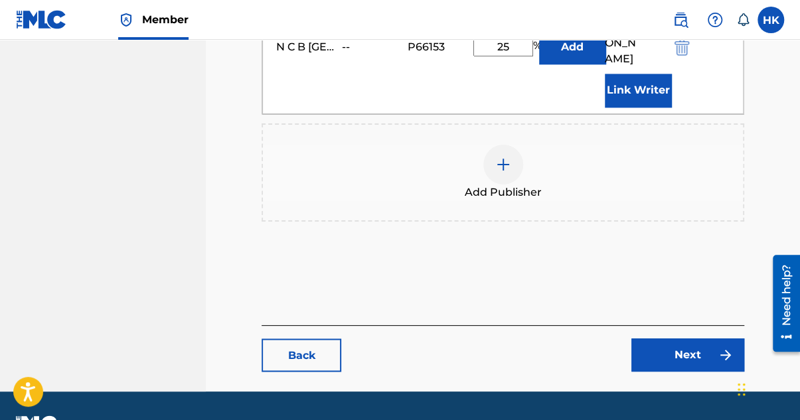
click at [672, 338] on link "Next" at bounding box center [687, 354] width 113 height 33
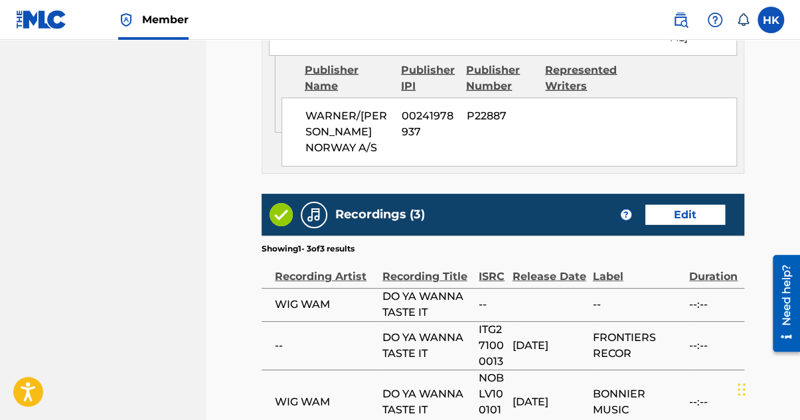
scroll to position [1565, 0]
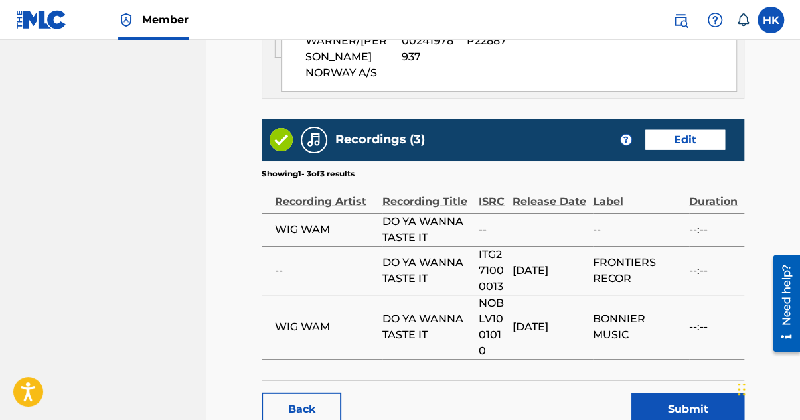
click at [660, 393] on button "Submit" at bounding box center [687, 409] width 113 height 33
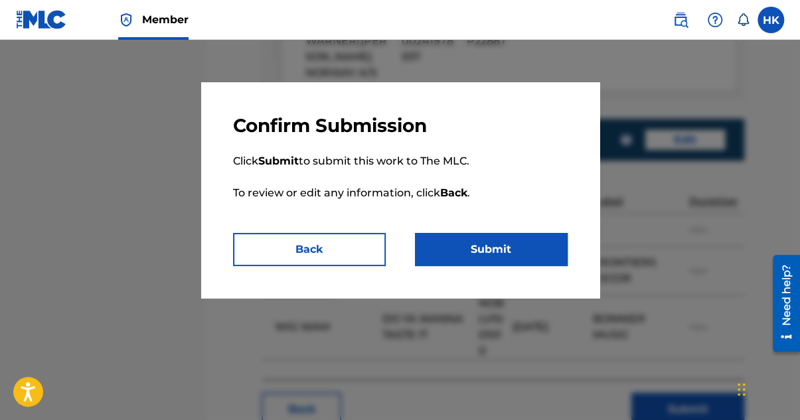
click at [508, 258] on button "Submit" at bounding box center [491, 249] width 153 height 33
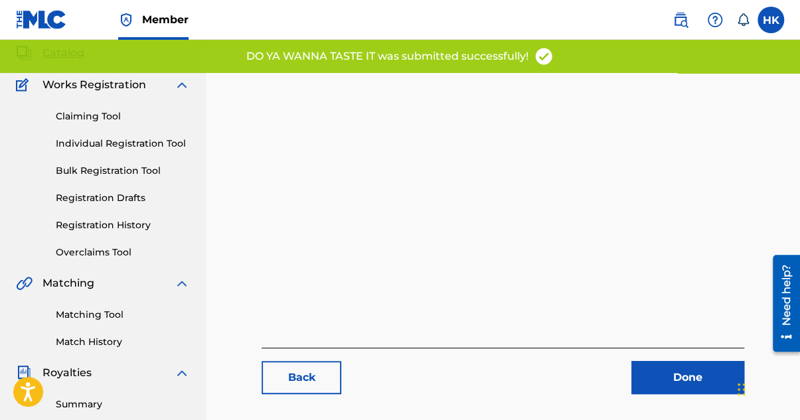
scroll to position [133, 0]
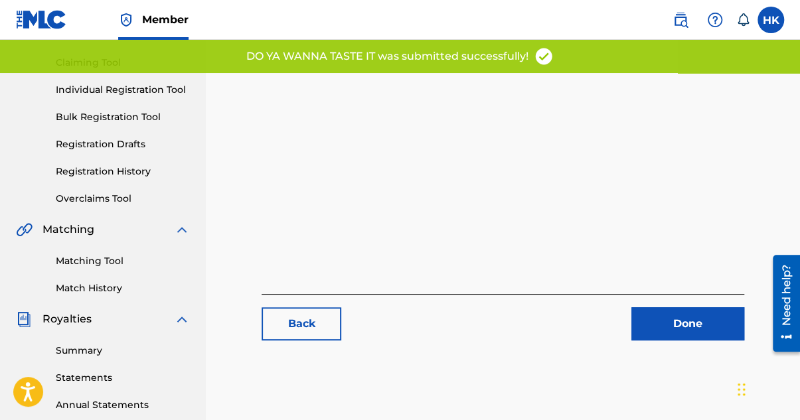
click at [671, 322] on link "Done" at bounding box center [687, 323] width 113 height 33
